Goal: Check status: Check status

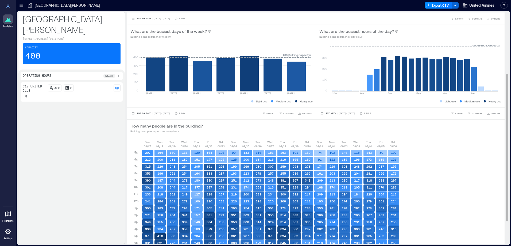
scroll to position [133, 0]
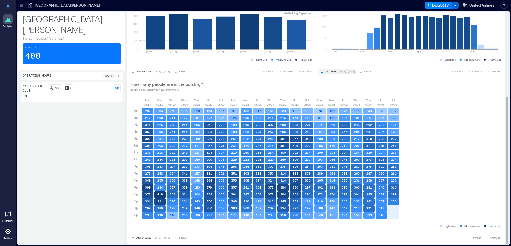
click at [342, 73] on button "Last Week | Aug 31 - Sep 6" at bounding box center [338, 71] width 37 height 5
click at [326, 60] on span "Custom" at bounding box center [329, 62] width 12 height 4
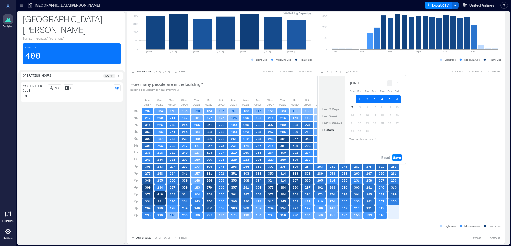
click at [389, 83] on icon "Go to previous month" at bounding box center [390, 83] width 3 height 2
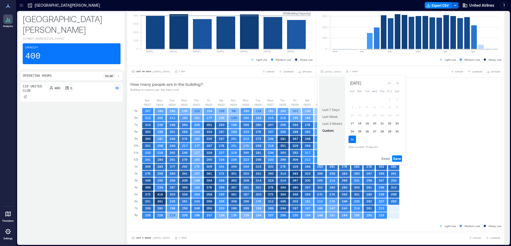
click at [389, 83] on icon "Go to previous month" at bounding box center [390, 83] width 3 height 2
click at [397, 84] on icon "Go to next month" at bounding box center [397, 83] width 3 height 3
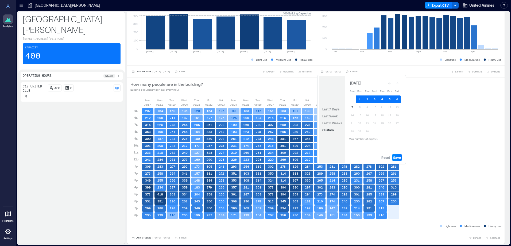
click at [387, 83] on button "Go to previous month" at bounding box center [389, 82] width 7 height 7
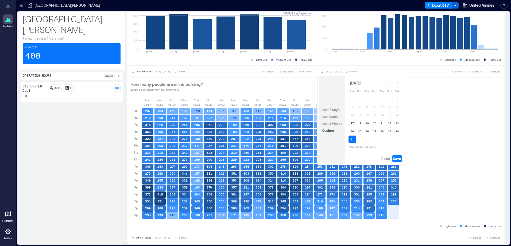
click at [354, 123] on button "17" at bounding box center [352, 123] width 7 height 7
click at [351, 122] on button "17" at bounding box center [352, 123] width 7 height 7
click at [389, 85] on div "Go to previous month" at bounding box center [389, 83] width 5 height 5
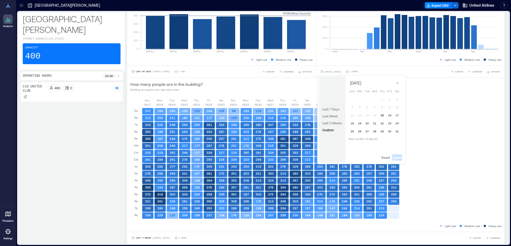
click at [383, 114] on button "15" at bounding box center [382, 115] width 7 height 7
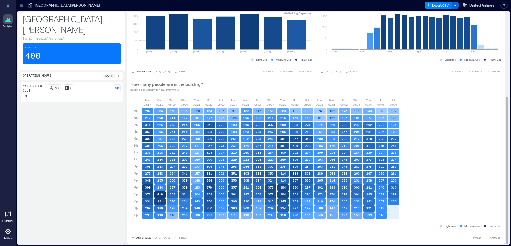
click at [449, 160] on div "Sun 08/17 Mon 08/18 Tue 08/19 Wed 08/20 Thu 08/21 Fri 08/22 Sat 08/23 Sun 08/24…" at bounding box center [316, 160] width 371 height 125
